Goal: Task Accomplishment & Management: Manage account settings

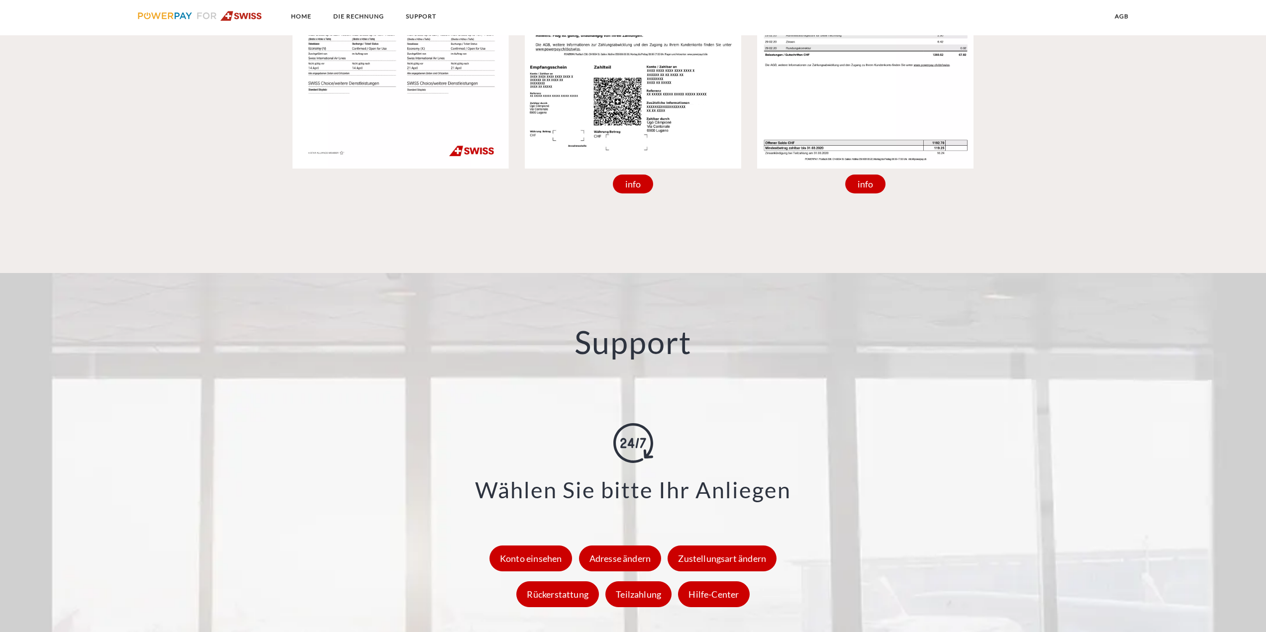
scroll to position [1294, 0]
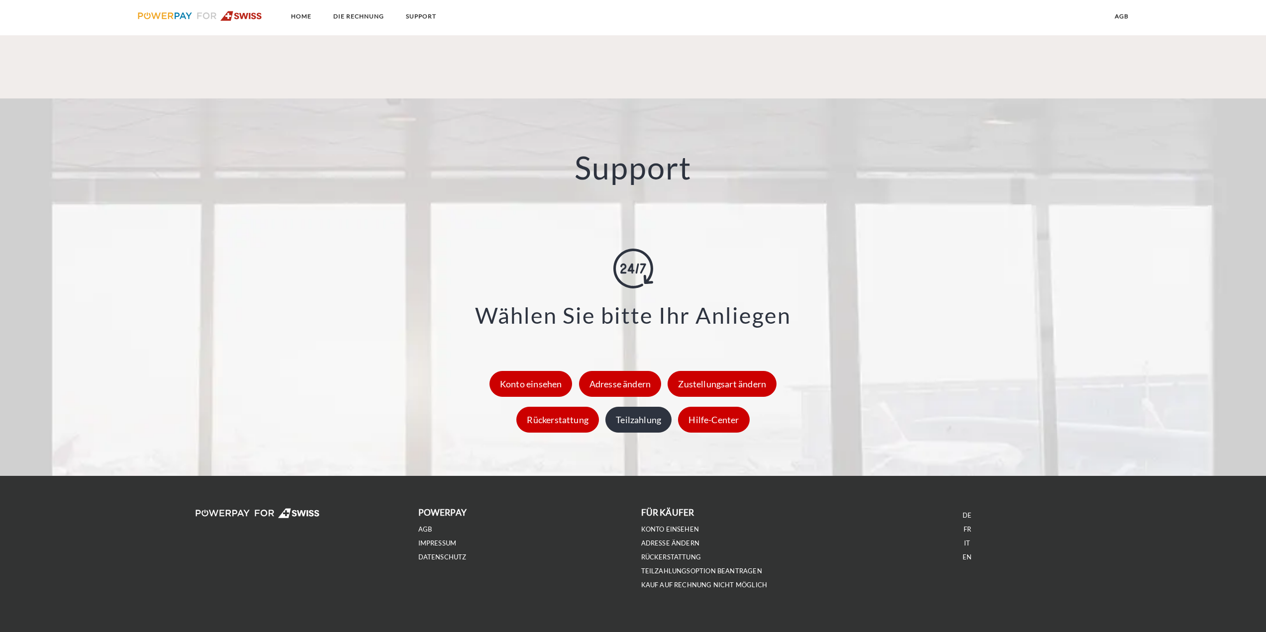
click at [635, 425] on div "Teilzahlung" at bounding box center [638, 420] width 66 height 26
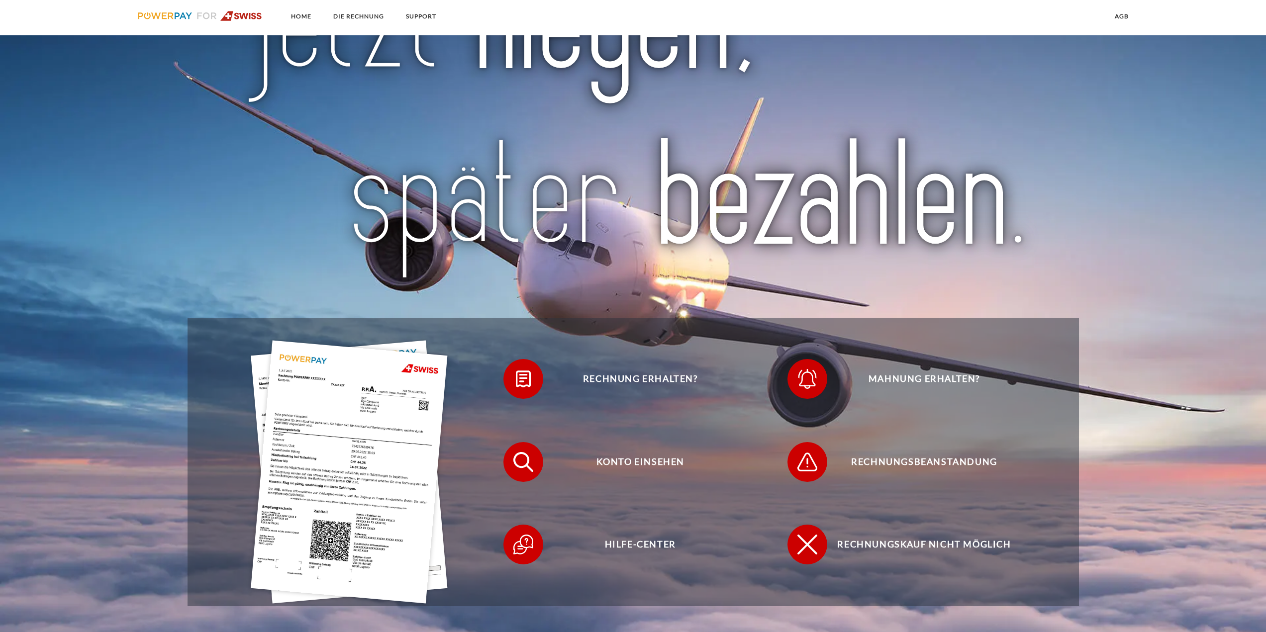
scroll to position [299, 0]
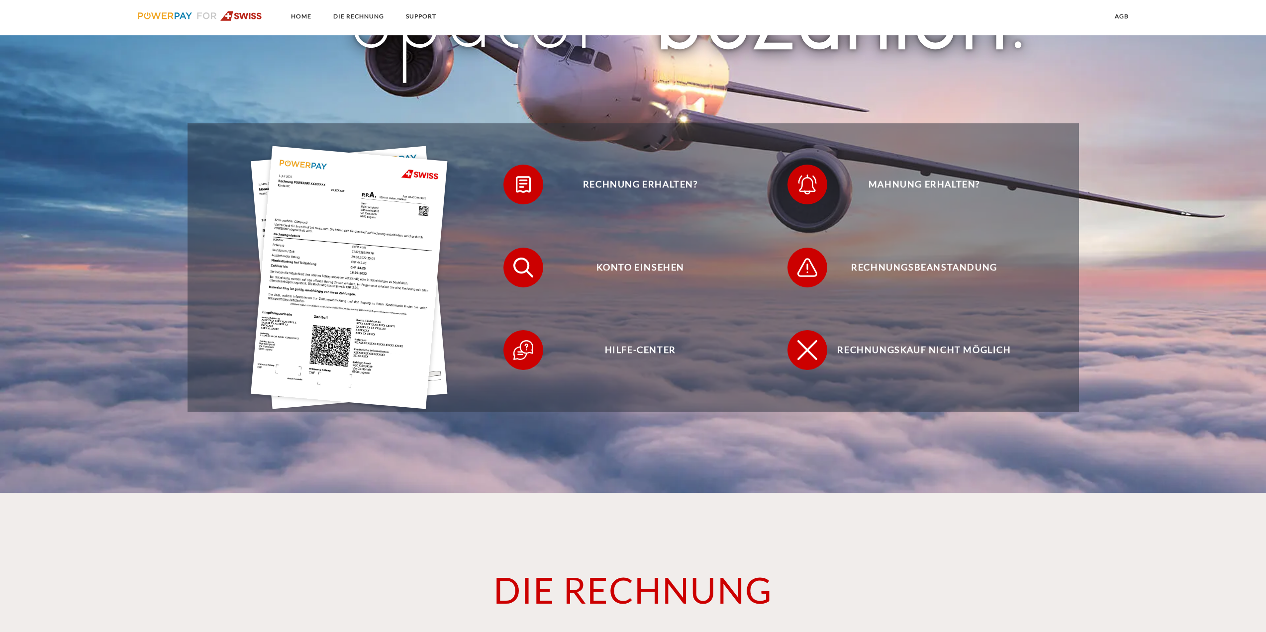
click at [613, 587] on h1 "DIE RECHNUNG" at bounding box center [634, 590] width 698 height 45
click at [345, 279] on img at bounding box center [349, 277] width 197 height 263
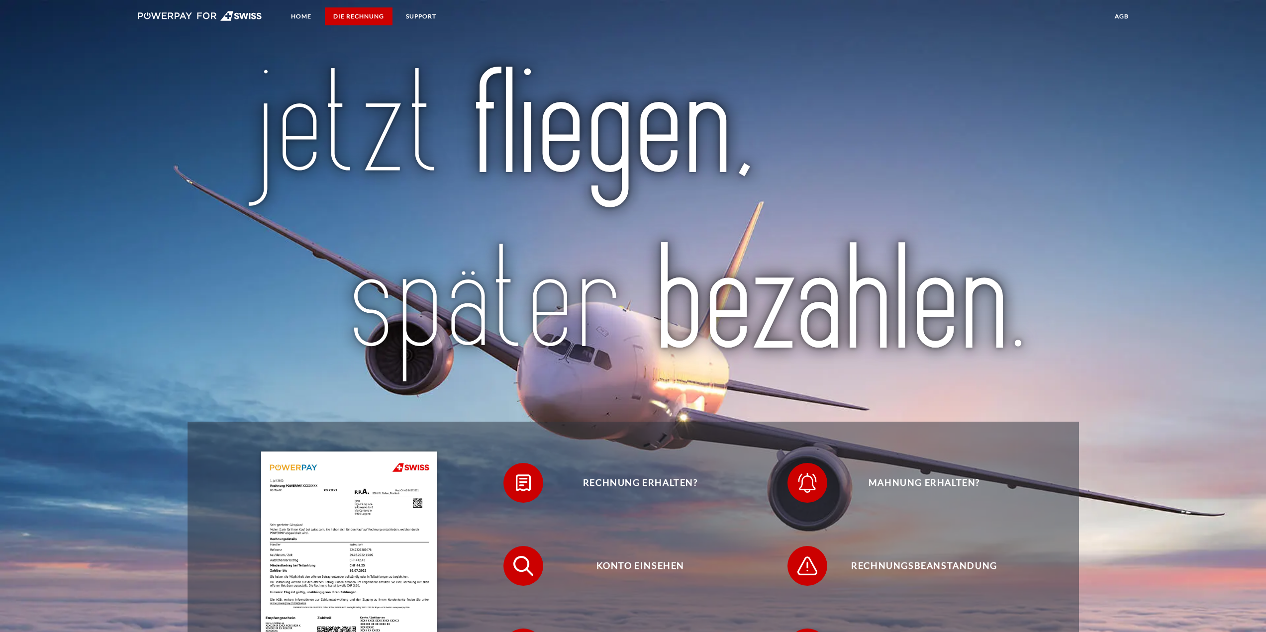
click at [347, 11] on link "DIE RECHNUNG" at bounding box center [359, 16] width 68 height 18
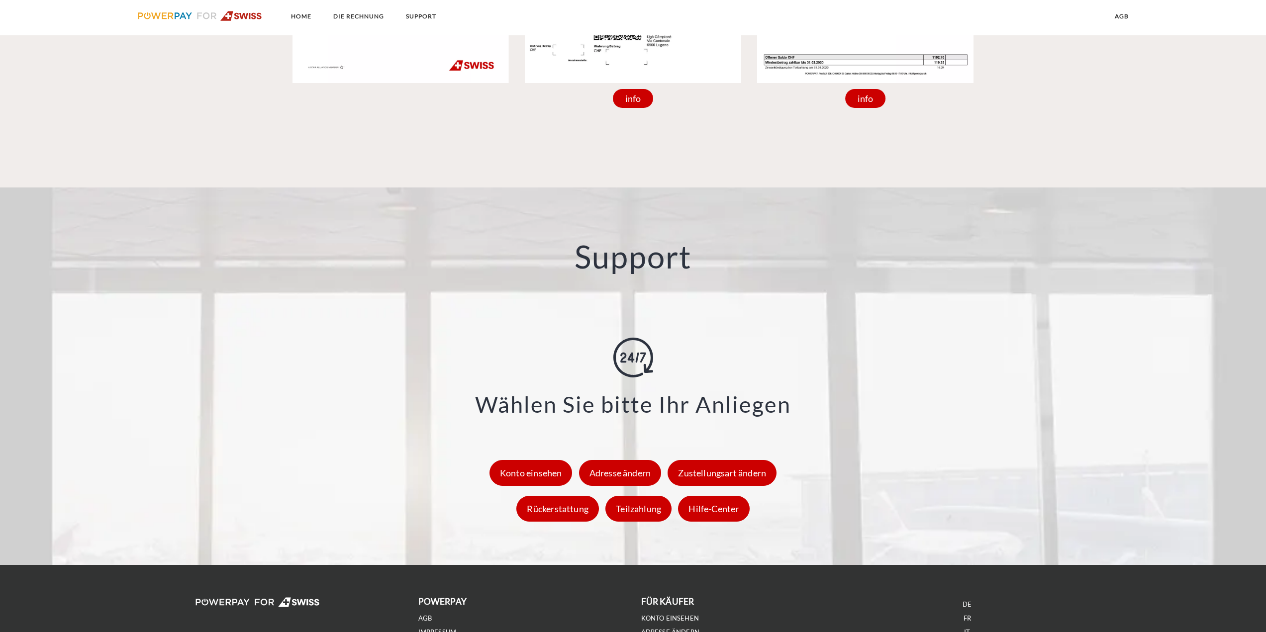
scroll to position [1308, 0]
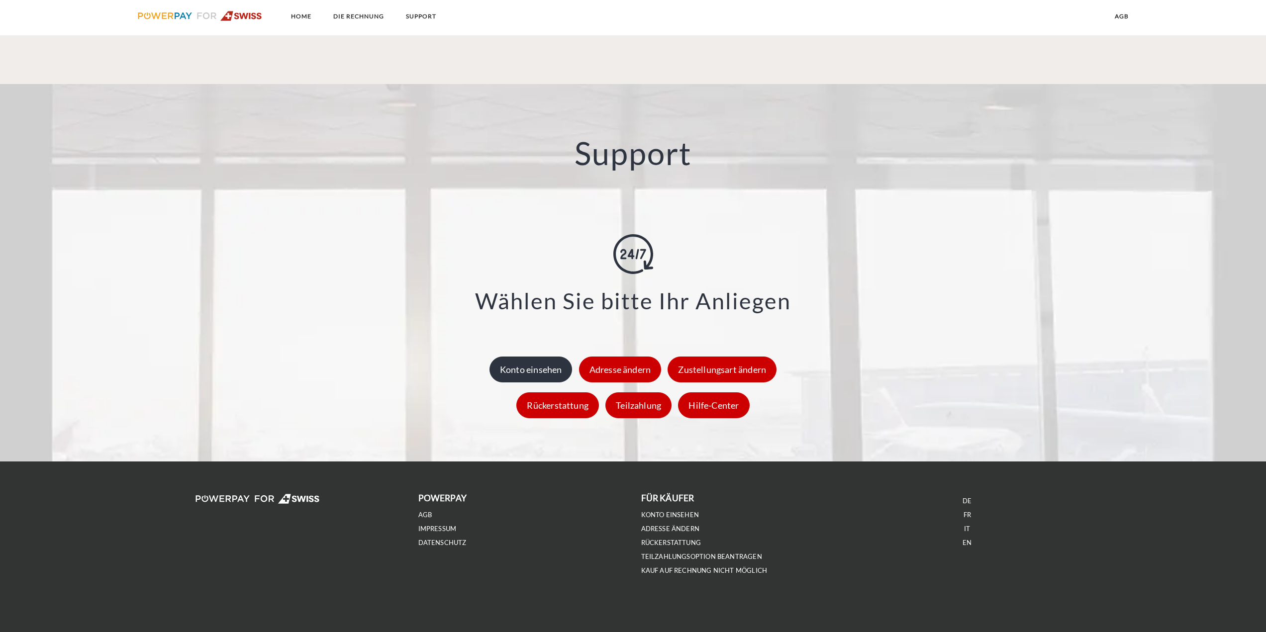
click at [557, 376] on div "Konto einsehen" at bounding box center [531, 370] width 83 height 26
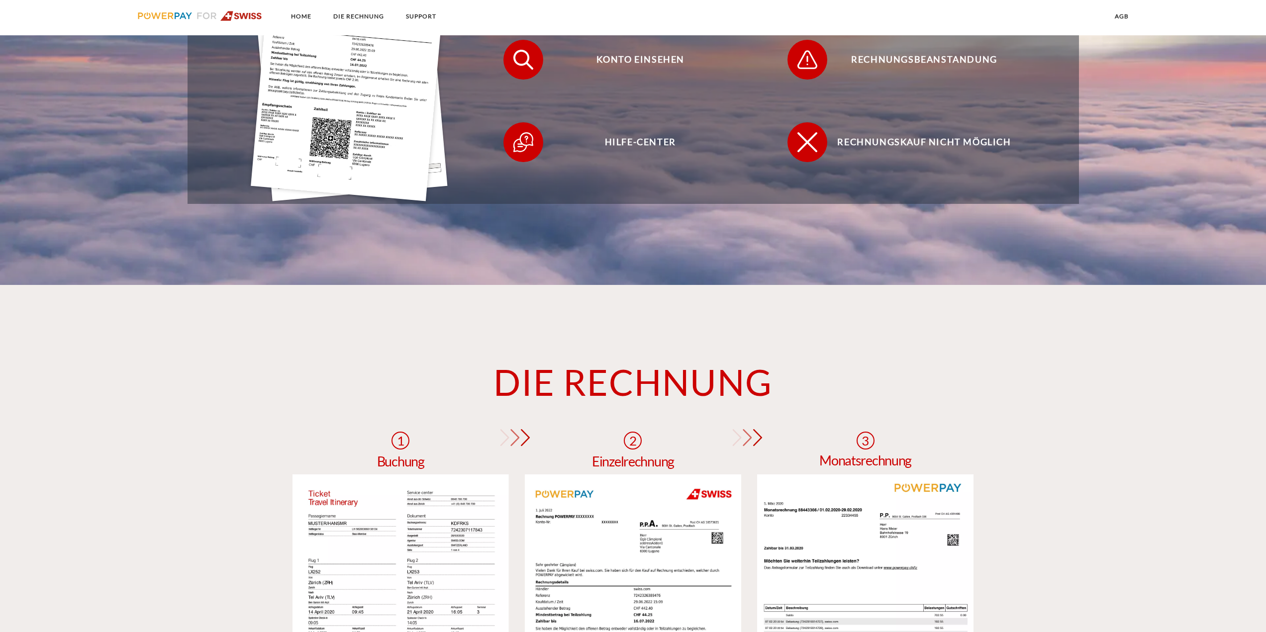
scroll to position [746, 0]
